Goal: Task Accomplishment & Management: Use online tool/utility

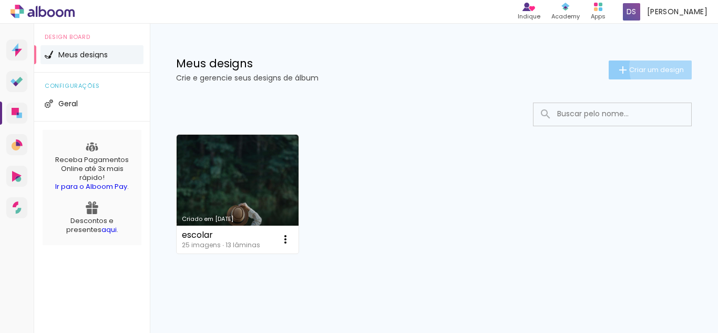
click at [659, 68] on span "Criar um design" at bounding box center [656, 69] width 55 height 7
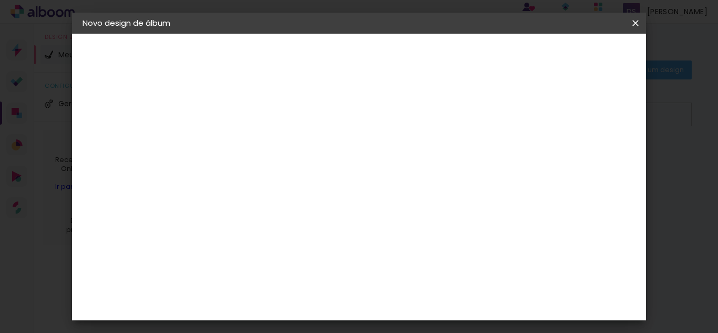
click at [254, 141] on input at bounding box center [254, 141] width 0 height 16
type input "teste"
type paper-input "teste"
click at [0, 0] on slot "Avançar" at bounding box center [0, 0] width 0 height 0
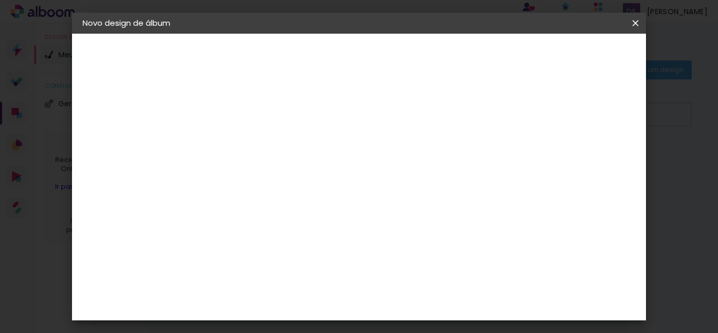
click at [273, 177] on div "Digipix Pro" at bounding box center [260, 185] width 26 height 17
click at [0, 0] on slot "Avançar" at bounding box center [0, 0] width 0 height 0
click at [295, 175] on input "text" at bounding box center [274, 183] width 41 height 16
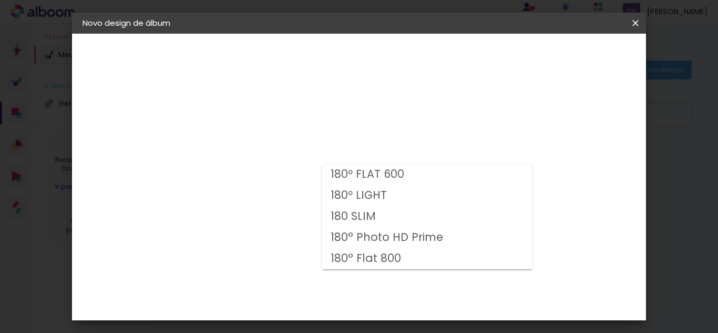
click at [354, 123] on div "Opções disponíveis 180º FLAT 600 180º LIGHT 180 SLIM 180° Photo HD Prime 180° F…" at bounding box center [281, 78] width 145 height 89
